Goal: Task Accomplishment & Management: Complete application form

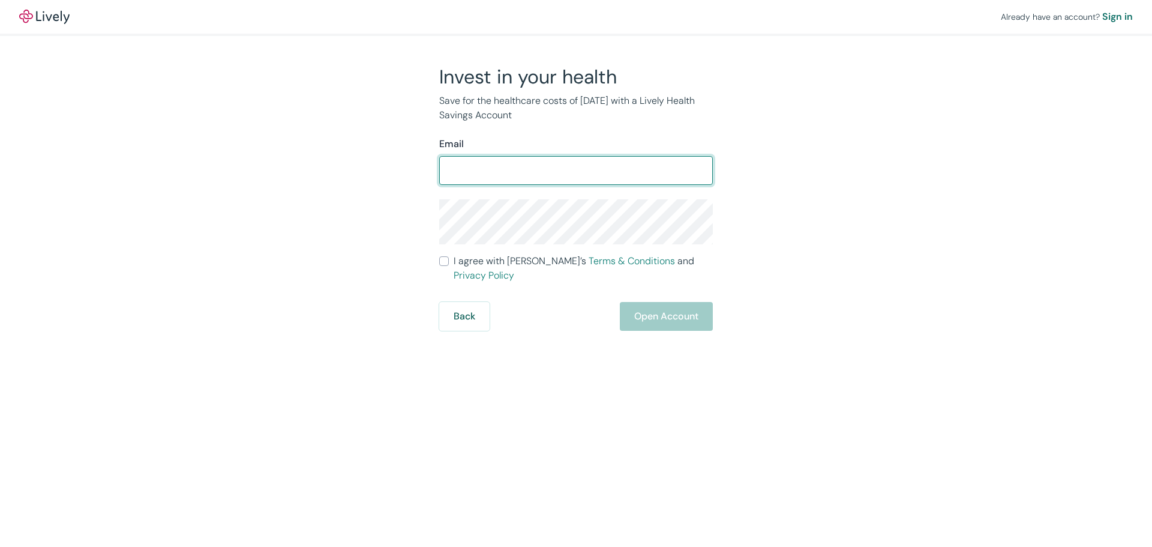
click at [547, 176] on input "Email" at bounding box center [576, 170] width 274 height 24
type input "[EMAIL_ADDRESS][DOMAIN_NAME]"
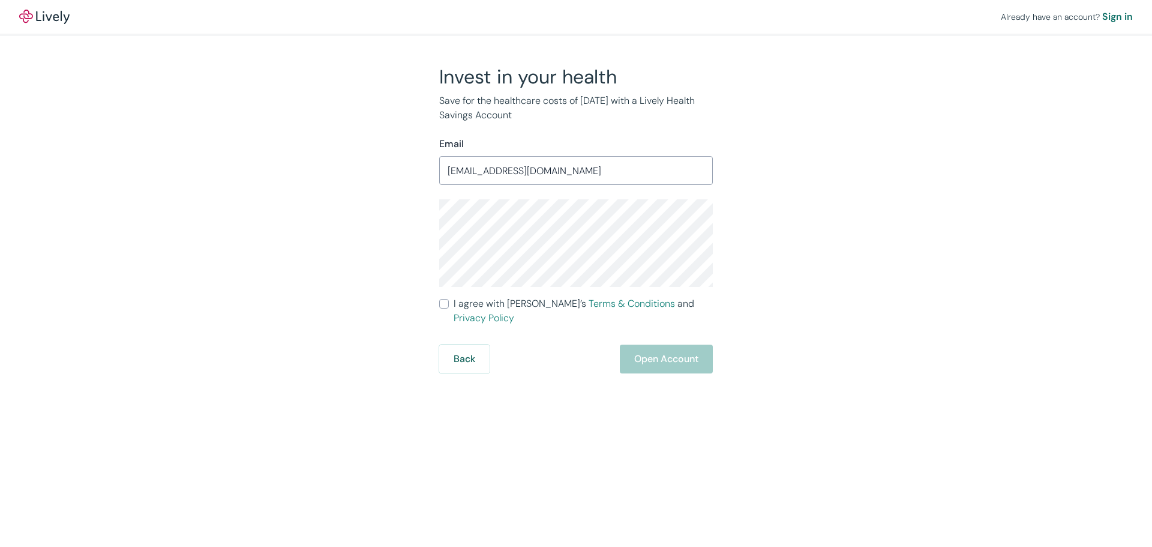
click at [445, 303] on input "I agree with Lively’s Terms & Conditions and Privacy Policy" at bounding box center [444, 304] width 10 height 10
checkbox input "true"
click at [696, 344] on button "Open Account" at bounding box center [666, 358] width 93 height 29
